Goal: Information Seeking & Learning: Check status

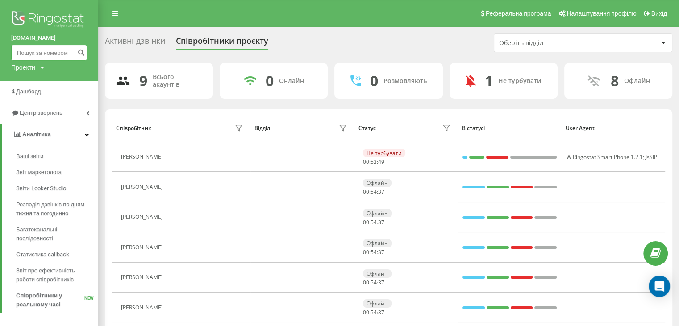
click at [32, 56] on input at bounding box center [49, 53] width 76 height 16
paste input "380959073360"
type input "380959073360"
click at [83, 54] on icon "submit" at bounding box center [81, 51] width 8 height 5
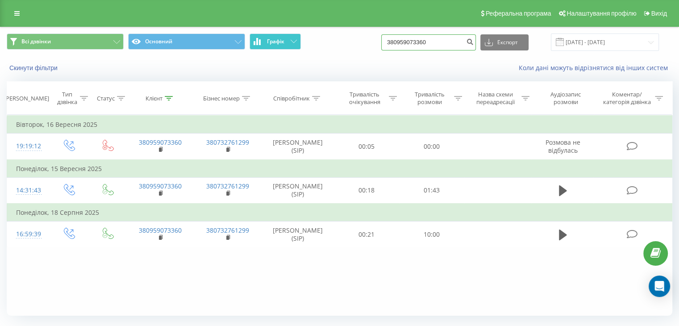
drag, startPoint x: 443, startPoint y: 42, endPoint x: 291, endPoint y: 48, distance: 151.9
click at [295, 48] on div "Всі дзвінки Основний Графік 380959073360 Експорт .csv .xls .xlsx 22.06.2025 - 2…" at bounding box center [339, 41] width 665 height 17
paste input "84612454"
type input "380984612454"
click at [474, 42] on icon "submit" at bounding box center [470, 40] width 8 height 5
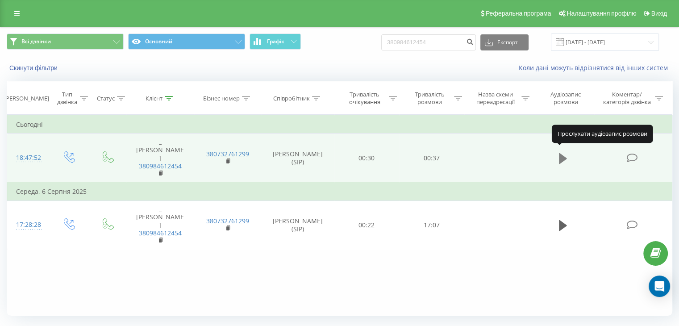
click at [562, 152] on icon at bounding box center [563, 158] width 8 height 12
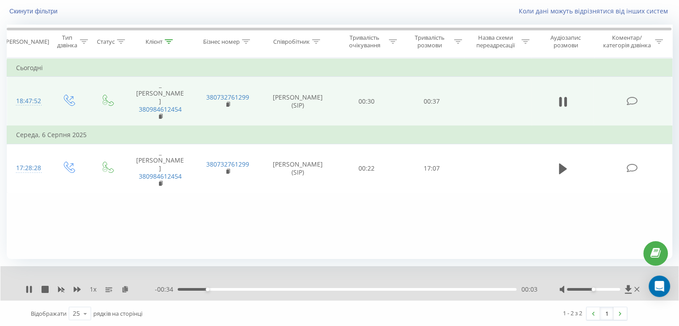
scroll to position [57, 0]
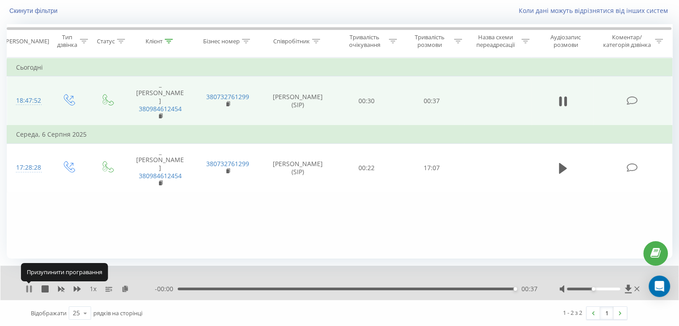
click at [27, 287] on icon at bounding box center [27, 288] width 2 height 7
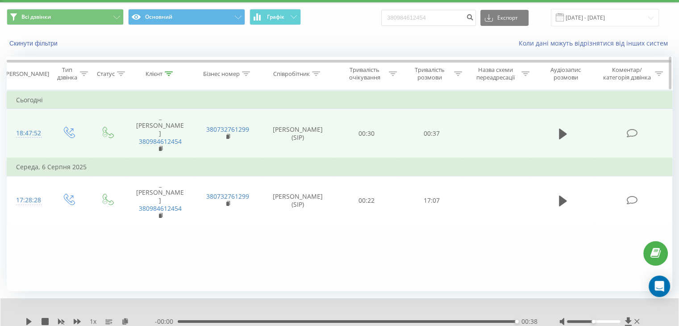
scroll to position [0, 0]
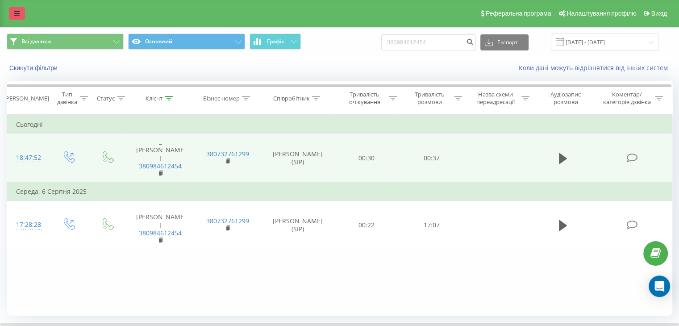
click at [16, 14] on icon at bounding box center [16, 13] width 5 height 6
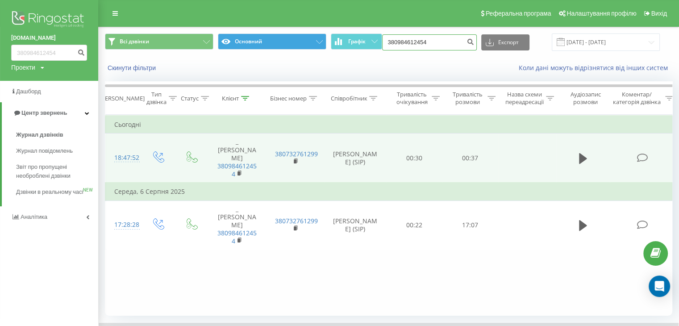
drag, startPoint x: 442, startPoint y: 45, endPoint x: 273, endPoint y: 45, distance: 169.2
click at [273, 45] on div "Всі дзвінки Основний Графік 380984612454 Експорт .csv .xls .xlsx 22.06.2025 - 2…" at bounding box center [388, 41] width 567 height 17
paste input "4915224873867"
type input "4915224873867"
click at [474, 40] on icon "submit" at bounding box center [471, 40] width 8 height 5
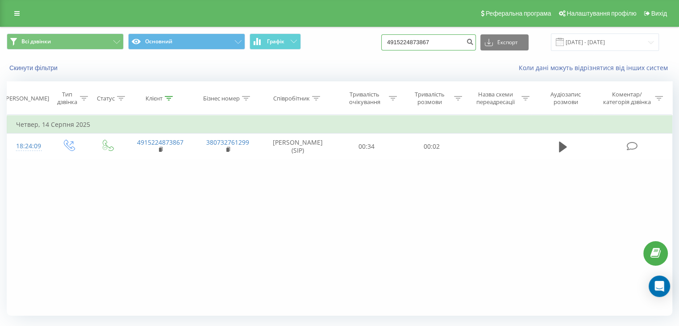
drag, startPoint x: 445, startPoint y: 39, endPoint x: 304, endPoint y: 46, distance: 140.8
click at [305, 47] on div "Всі дзвінки Основний Графік 4915224873867 Експорт .csv .xls .xlsx 22.06.2025 - …" at bounding box center [339, 41] width 665 height 17
paste input "380974806531"
type input "380974806531"
